Goal: Task Accomplishment & Management: Manage account settings

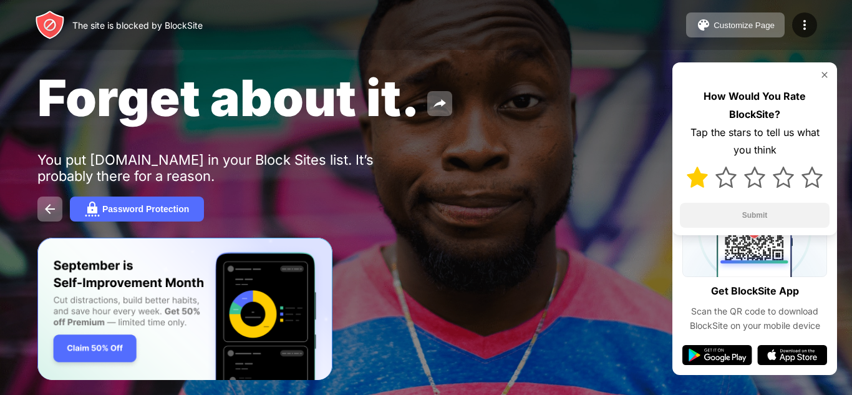
click at [694, 184] on img at bounding box center [697, 177] width 21 height 21
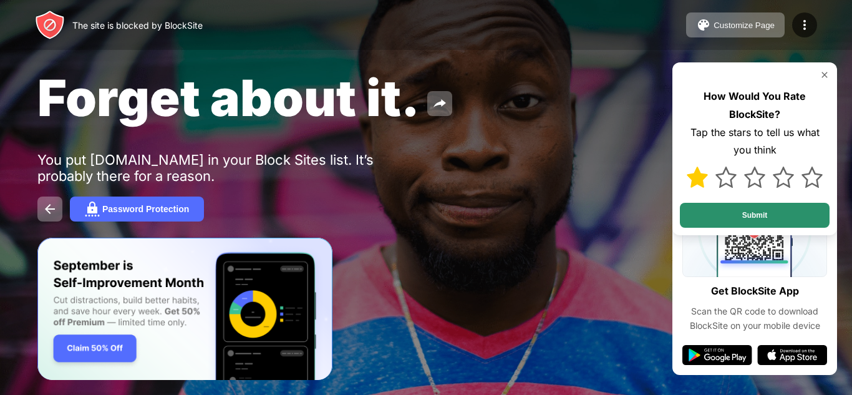
click at [714, 218] on button "Submit" at bounding box center [755, 215] width 150 height 25
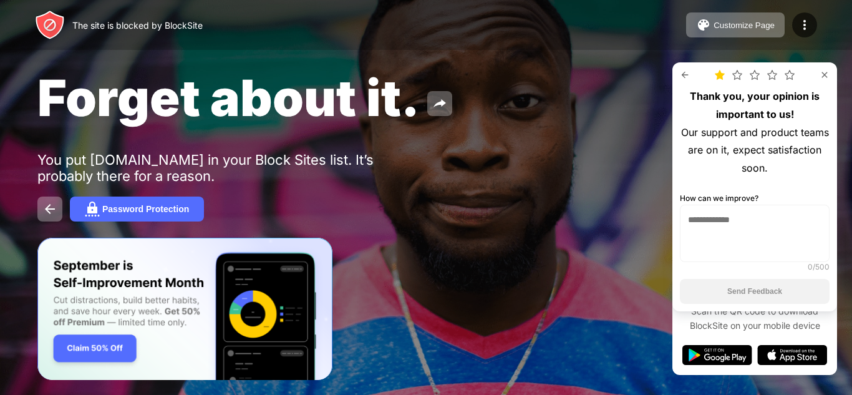
click at [827, 77] on img at bounding box center [825, 75] width 10 height 10
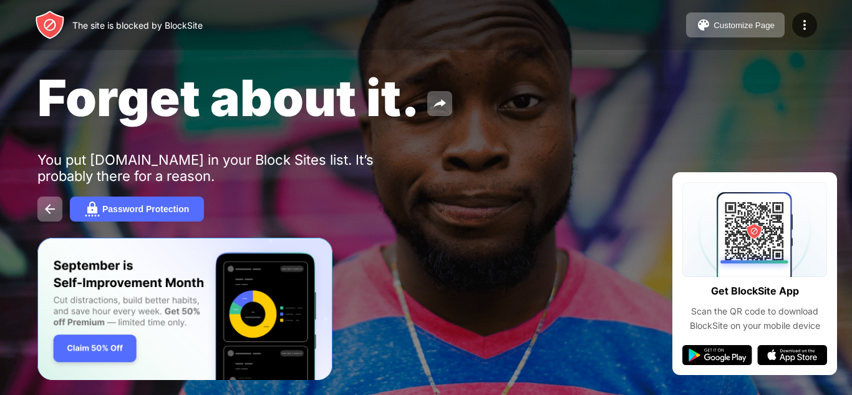
drag, startPoint x: 807, startPoint y: 213, endPoint x: 568, endPoint y: 168, distance: 242.5
click at [587, 231] on div "Forget about it. You put roblox.com in your Block Sites list. It’s probably the…" at bounding box center [426, 144] width 852 height 289
click at [54, 210] on img at bounding box center [49, 208] width 15 height 15
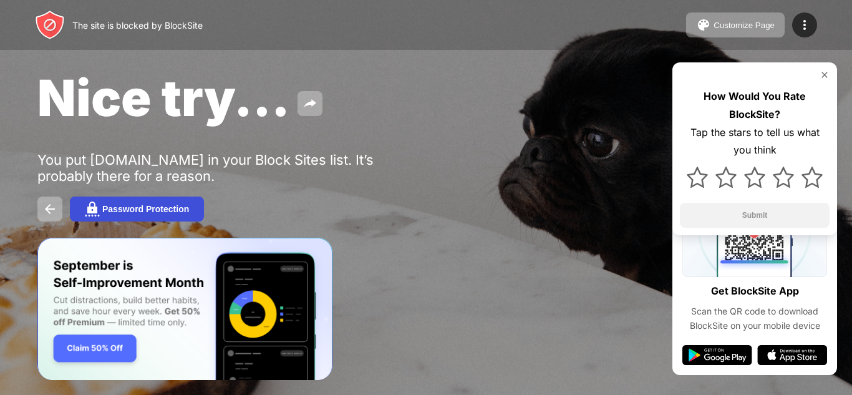
click at [175, 210] on div "Password Protection" at bounding box center [145, 209] width 87 height 10
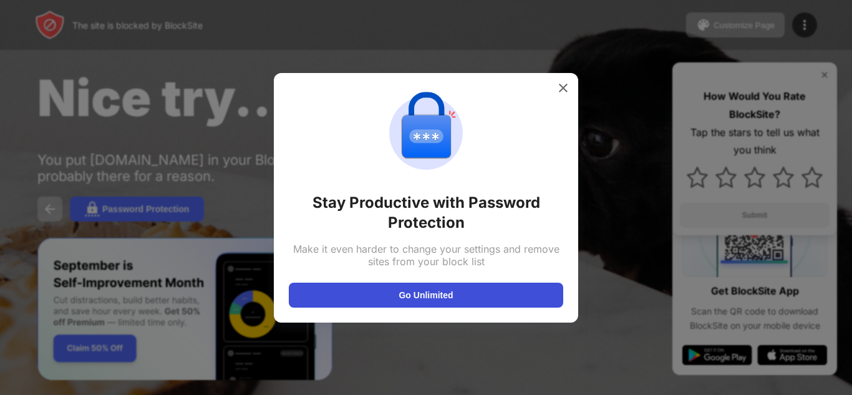
click at [423, 298] on button "Go Unlimited" at bounding box center [426, 295] width 274 height 25
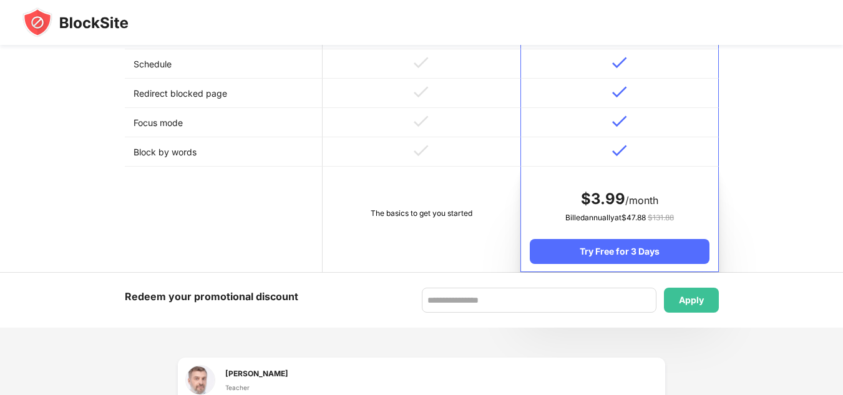
scroll to position [499, 0]
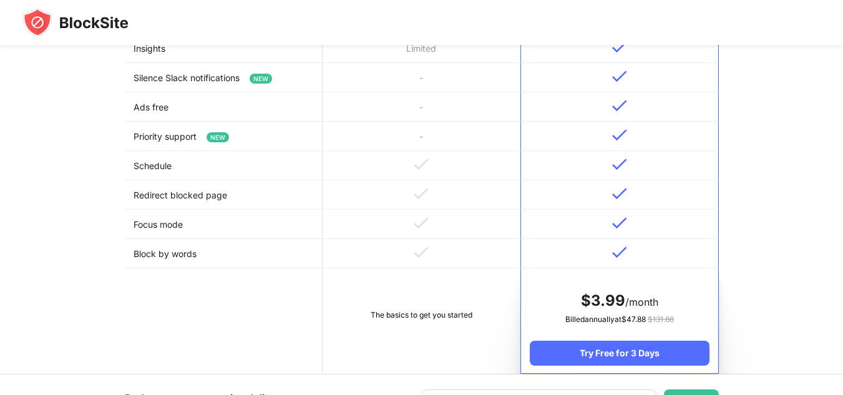
click at [616, 245] on td at bounding box center [619, 253] width 198 height 29
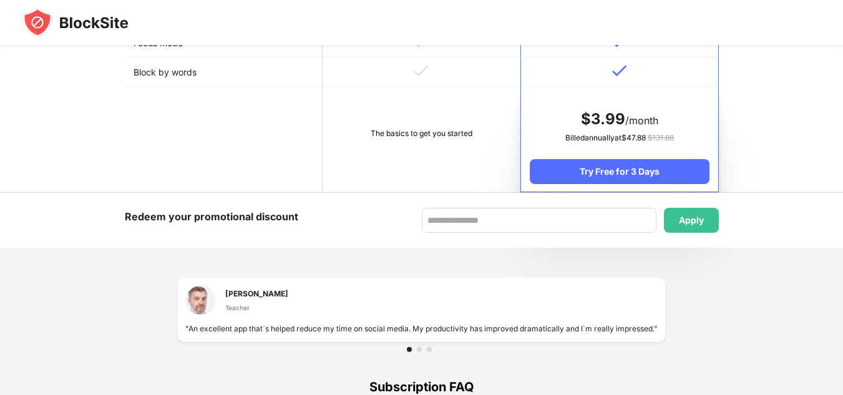
scroll to position [686, 0]
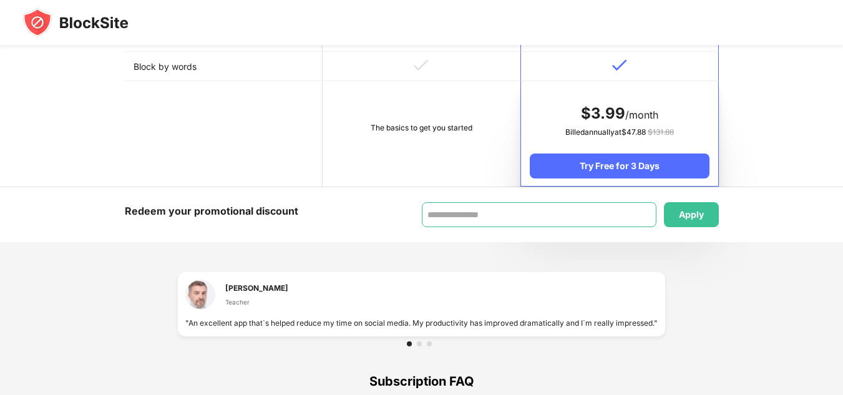
click at [623, 210] on input at bounding box center [539, 214] width 235 height 25
click at [677, 219] on div "Apply" at bounding box center [691, 214] width 55 height 25
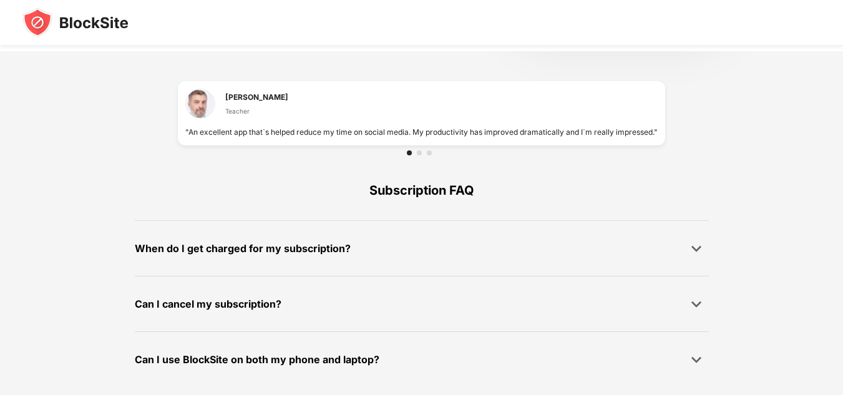
scroll to position [896, 0]
